Goal: Register for event/course

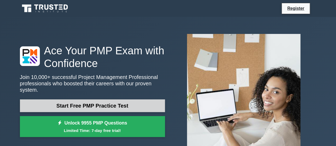
click at [97, 103] on link "Start Free PMP Practice Test" at bounding box center [92, 106] width 145 height 13
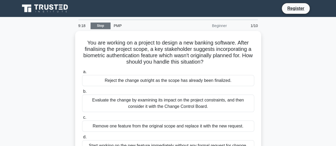
click at [97, 27] on link "Stop" at bounding box center [101, 26] width 20 height 7
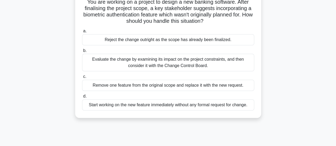
scroll to position [39, 0]
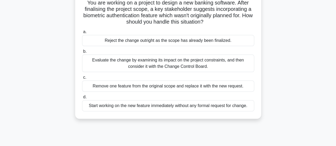
click at [193, 63] on div "Evaluate the change by examining its impact on the project constraints, and the…" at bounding box center [168, 64] width 172 height 18
click at [82, 53] on input "b. Evaluate the change by examining its impact on the project constraints, and …" at bounding box center [82, 51] width 0 height 3
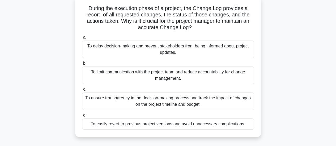
scroll to position [43, 0]
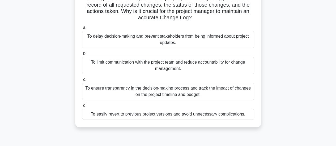
click at [210, 86] on div "To ensure transparency in the decision-making process and track the impact of c…" at bounding box center [168, 92] width 172 height 18
click at [82, 82] on input "c. To ensure transparency in the decision-making process and track the impact o…" at bounding box center [82, 79] width 0 height 3
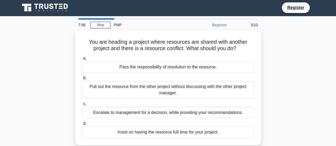
scroll to position [0, 0]
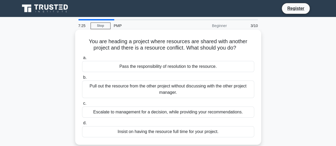
click at [212, 112] on div "Escalate to management for a decision, while providing your recommendations." at bounding box center [168, 112] width 172 height 11
click at [82, 105] on input "c. Escalate to management for a decision, while providing your recommendations." at bounding box center [82, 103] width 0 height 3
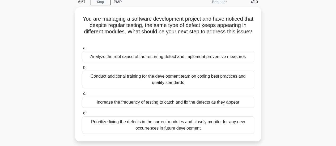
scroll to position [25, 0]
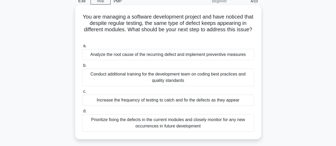
click at [225, 54] on div "Analyze the root cause of the recurring defect and implement preventive measures" at bounding box center [168, 54] width 172 height 11
click at [82, 48] on input "a. Analyze the root cause of the recurring defect and implement preventive meas…" at bounding box center [82, 45] width 0 height 3
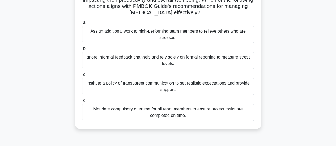
scroll to position [56, 0]
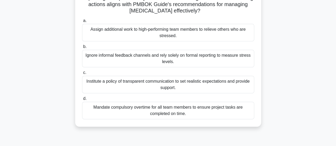
click at [178, 86] on div "Institute a policy of transparent communication to set realistic expectations a…" at bounding box center [168, 85] width 172 height 18
click at [82, 75] on input "c. Institute a policy of transparent communication to set realistic expectation…" at bounding box center [82, 72] width 0 height 3
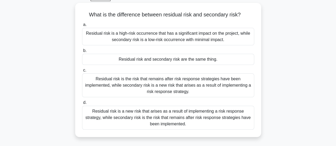
scroll to position [29, 0]
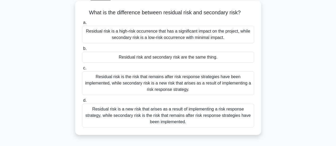
click at [198, 36] on div "Residual risk is a high-risk occurrence that has a significant impact on the pr…" at bounding box center [168, 35] width 172 height 18
click at [82, 24] on input "a. Residual risk is a high-risk occurrence that has a significant impact on the…" at bounding box center [82, 22] width 0 height 3
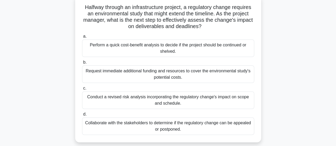
scroll to position [36, 0]
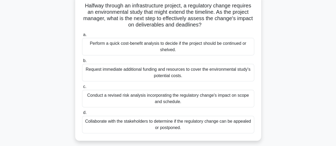
click at [234, 127] on div "Collaborate with the stakeholders to determine if the regulatory change can be …" at bounding box center [168, 125] width 172 height 18
click at [82, 115] on input "d. Collaborate with the stakeholders to determine if the regulatory change can …" at bounding box center [82, 112] width 0 height 3
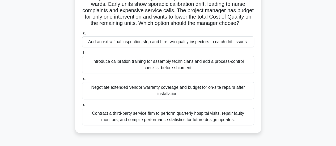
scroll to position [46, 0]
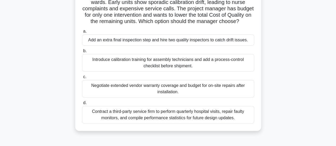
click at [176, 72] on div "Introduce calibration training for assembly technicians and add a process-contr…" at bounding box center [168, 63] width 172 height 18
click at [82, 53] on input "b. Introduce calibration training for assembly technicians and add a process-co…" at bounding box center [82, 50] width 0 height 3
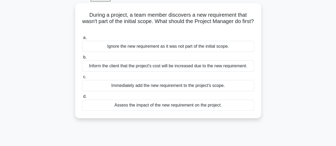
scroll to position [0, 0]
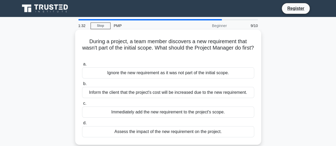
click at [190, 131] on div "Assess the impact of the new requirement on the project." at bounding box center [168, 131] width 172 height 11
click at [82, 125] on input "d. Assess the impact of the new requirement on the project." at bounding box center [82, 123] width 0 height 3
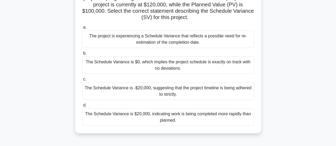
scroll to position [52, 0]
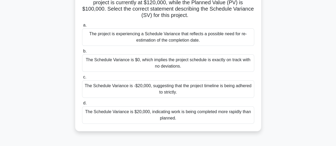
click at [168, 114] on div "The Schedule Variance is $20,000, indicating work is being completed more rapid…" at bounding box center [168, 115] width 172 height 18
click at [82, 105] on input "d. The Schedule Variance is $20,000, indicating work is being completed more ra…" at bounding box center [82, 103] width 0 height 3
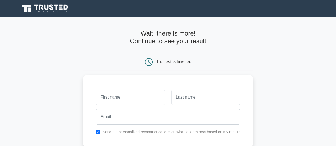
scroll to position [34, 0]
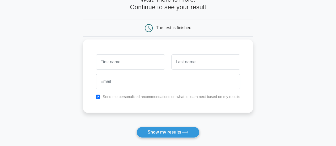
click at [119, 59] on input "text" at bounding box center [130, 61] width 69 height 15
type input "abreuna"
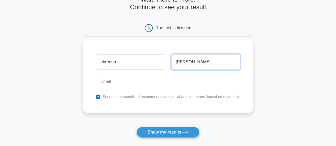
type input "selmon"
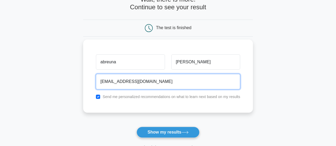
type input "abreunaselmon14@gmail.com"
click at [136, 127] on button "Show my results" at bounding box center [167, 132] width 63 height 11
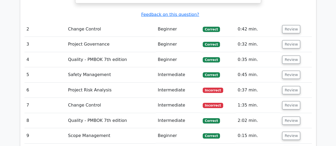
scroll to position [786, 0]
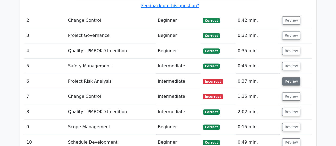
click at [282, 78] on button "Review" at bounding box center [291, 82] width 18 height 8
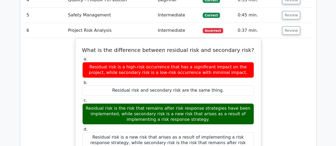
scroll to position [837, 0]
